Goal: Navigation & Orientation: Find specific page/section

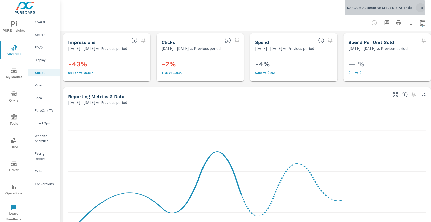
click at [358, 10] on div "DARCARS Automotive Group Mid-Atlantic TM" at bounding box center [386, 7] width 78 height 9
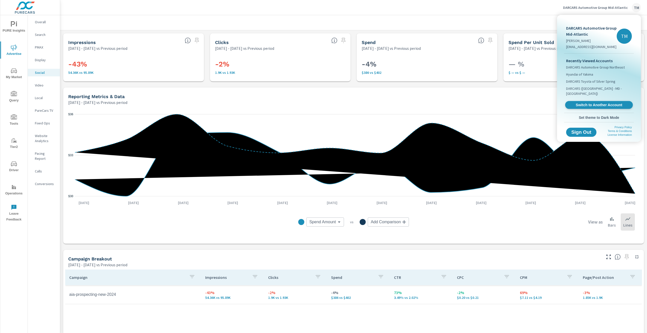
click at [431, 103] on span "Switch to Another Account" at bounding box center [599, 105] width 62 height 5
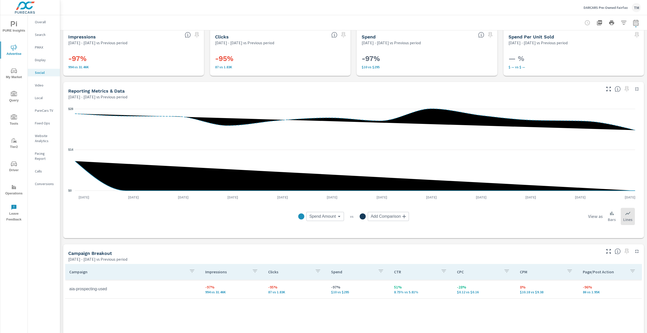
scroll to position [51, 0]
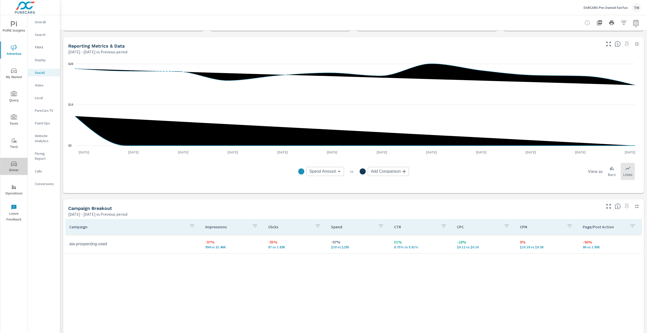
click at [15, 168] on span "Driver" at bounding box center [14, 167] width 24 height 12
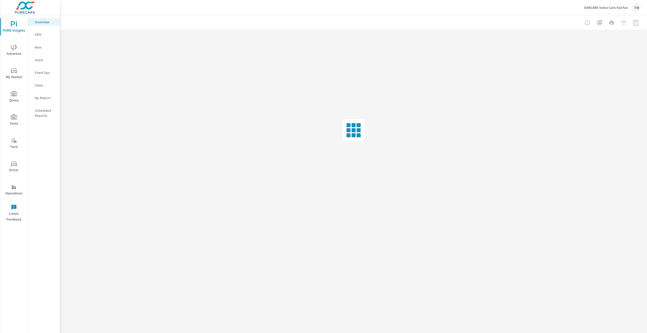
click at [44, 88] on div "Sales" at bounding box center [44, 85] width 32 height 8
click at [11, 49] on span "Advertise" at bounding box center [14, 50] width 24 height 12
click at [42, 75] on div "Social" at bounding box center [44, 73] width 32 height 8
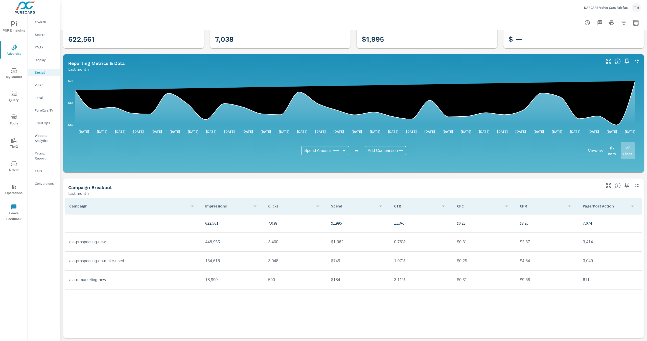
scroll to position [20, 0]
